Goal: Navigation & Orientation: Find specific page/section

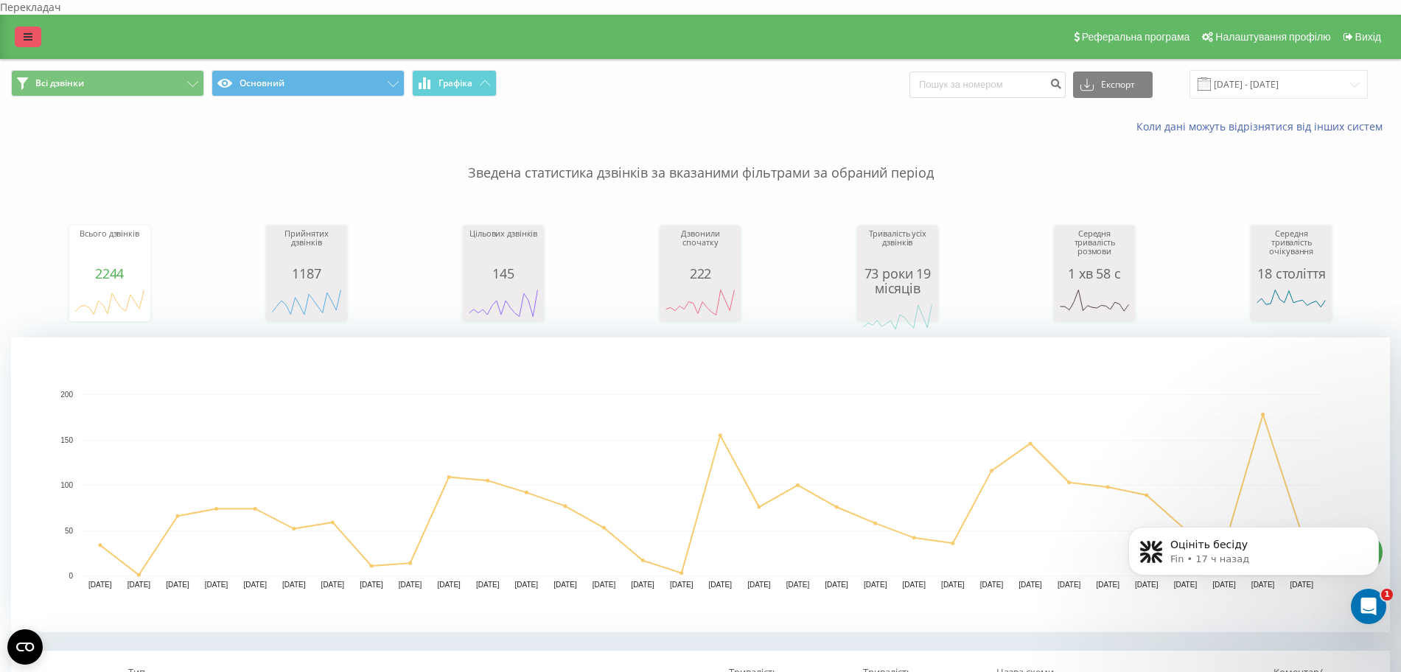
click at [29, 32] on icon at bounding box center [28, 37] width 9 height 10
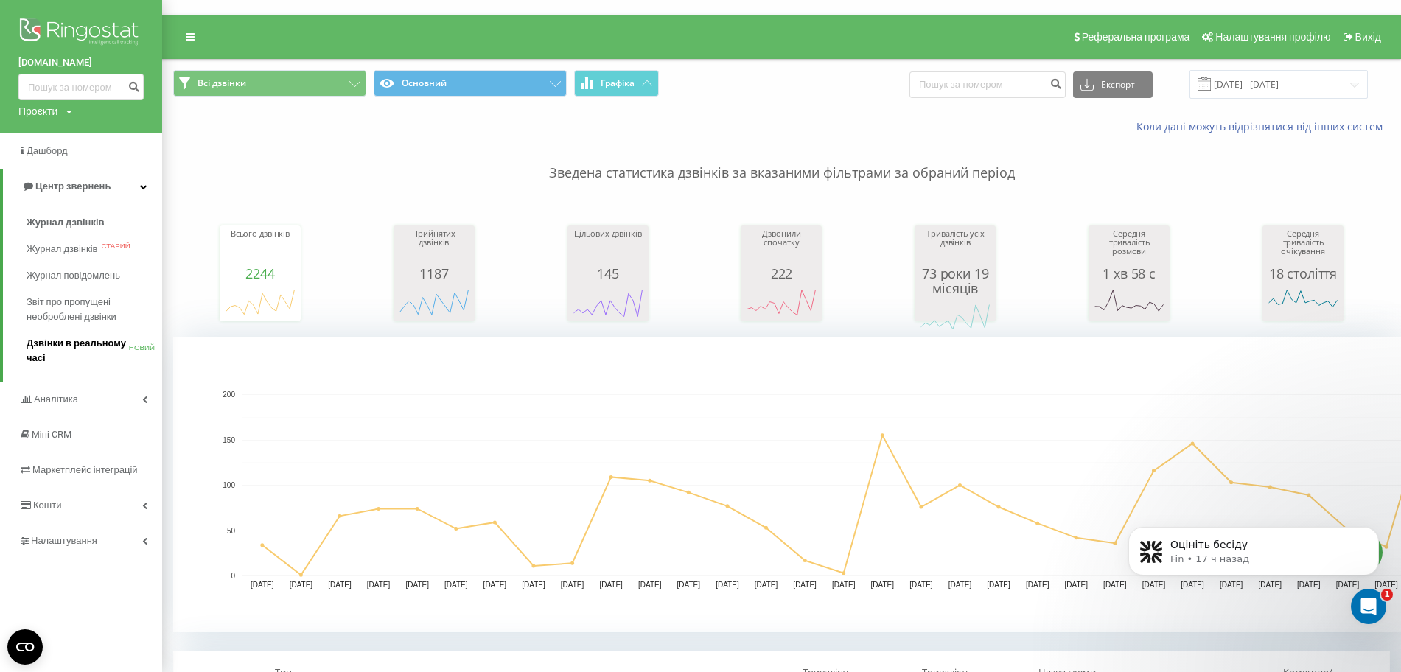
click at [87, 341] on font "Дзвінки в реальному часі" at bounding box center [77, 351] width 100 height 26
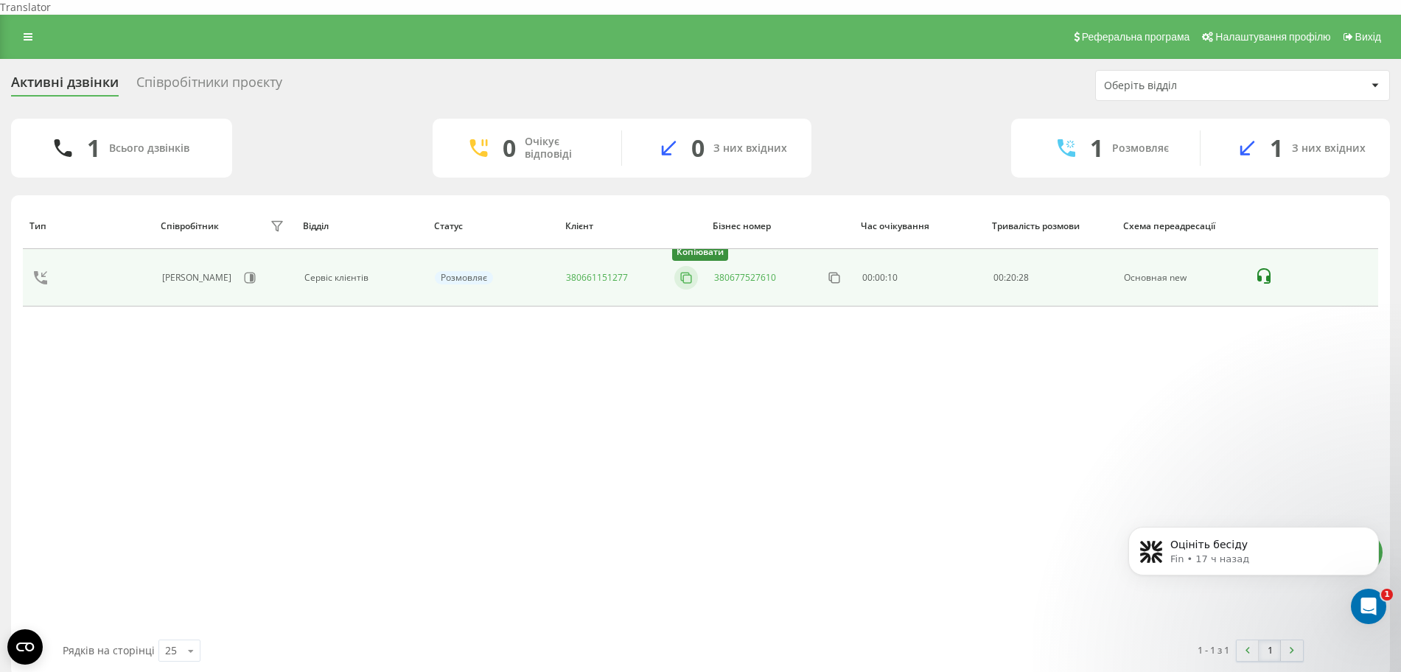
click at [678, 270] on button at bounding box center [686, 278] width 24 height 16
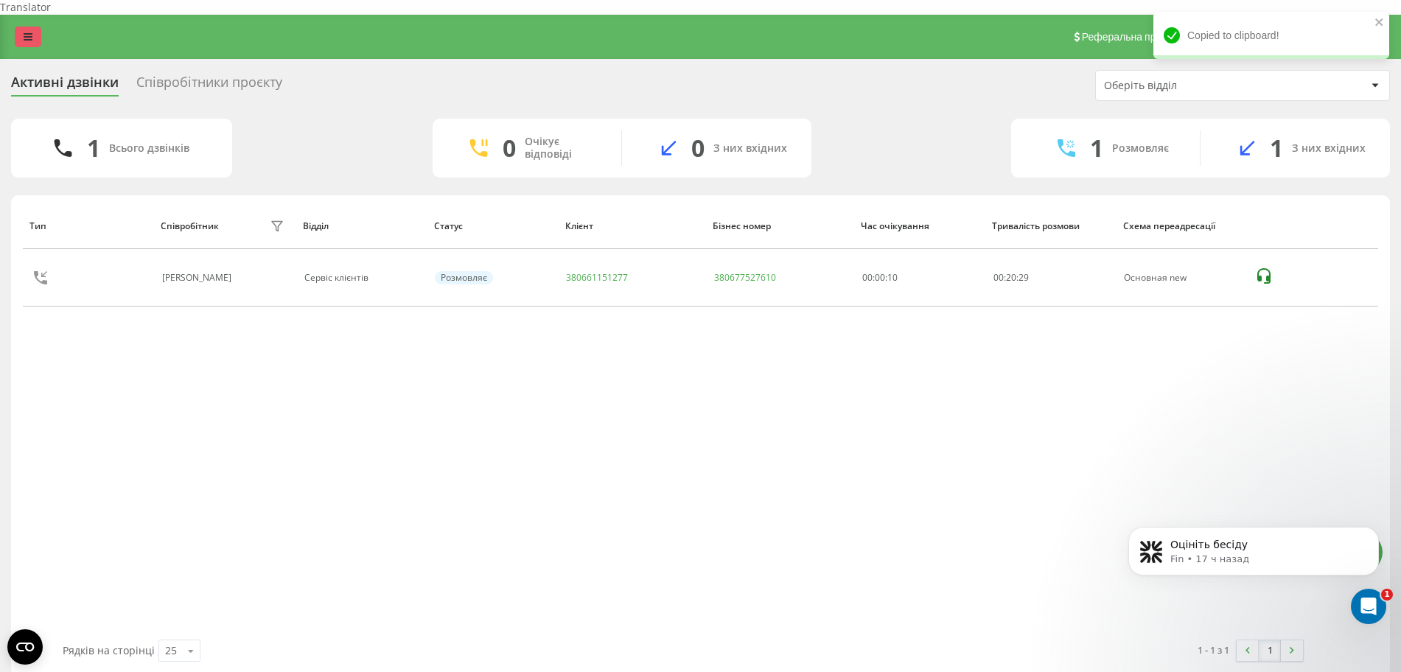
click at [27, 27] on link at bounding box center [28, 37] width 27 height 21
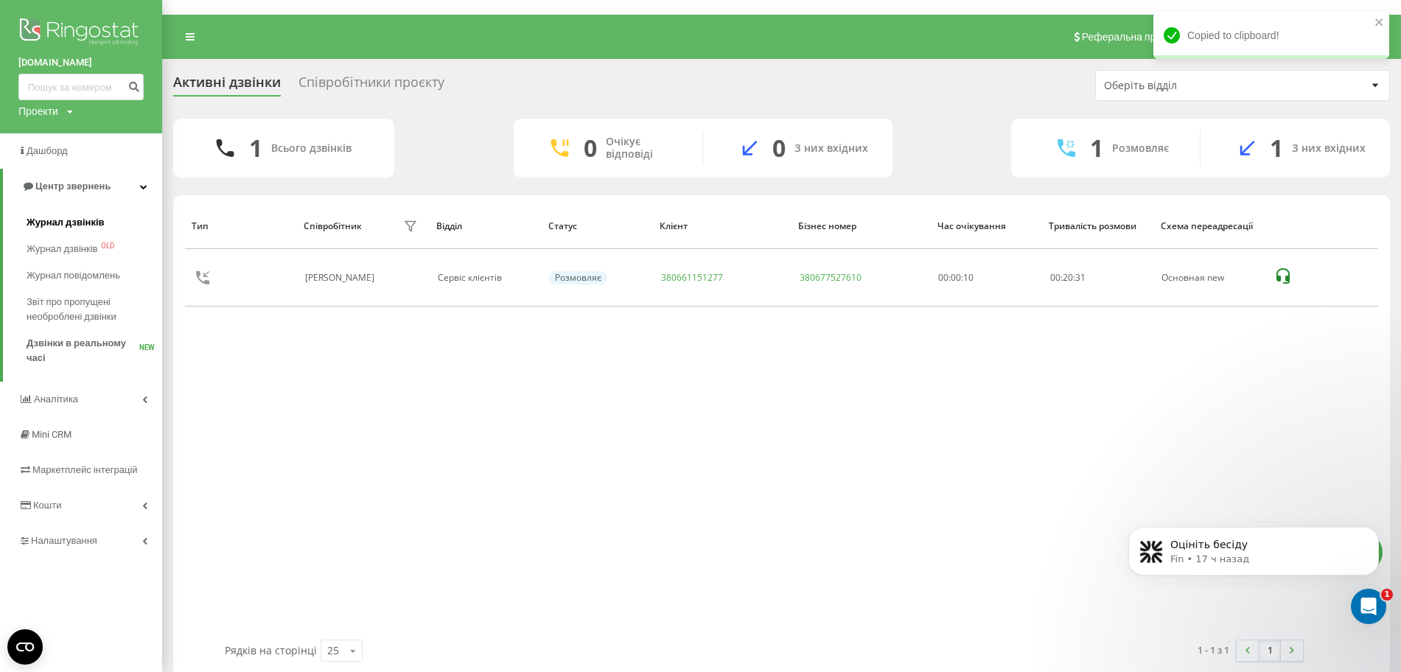
click at [61, 222] on span "Журнал дзвінків" at bounding box center [66, 222] width 78 height 15
